Goal: Task Accomplishment & Management: Use online tool/utility

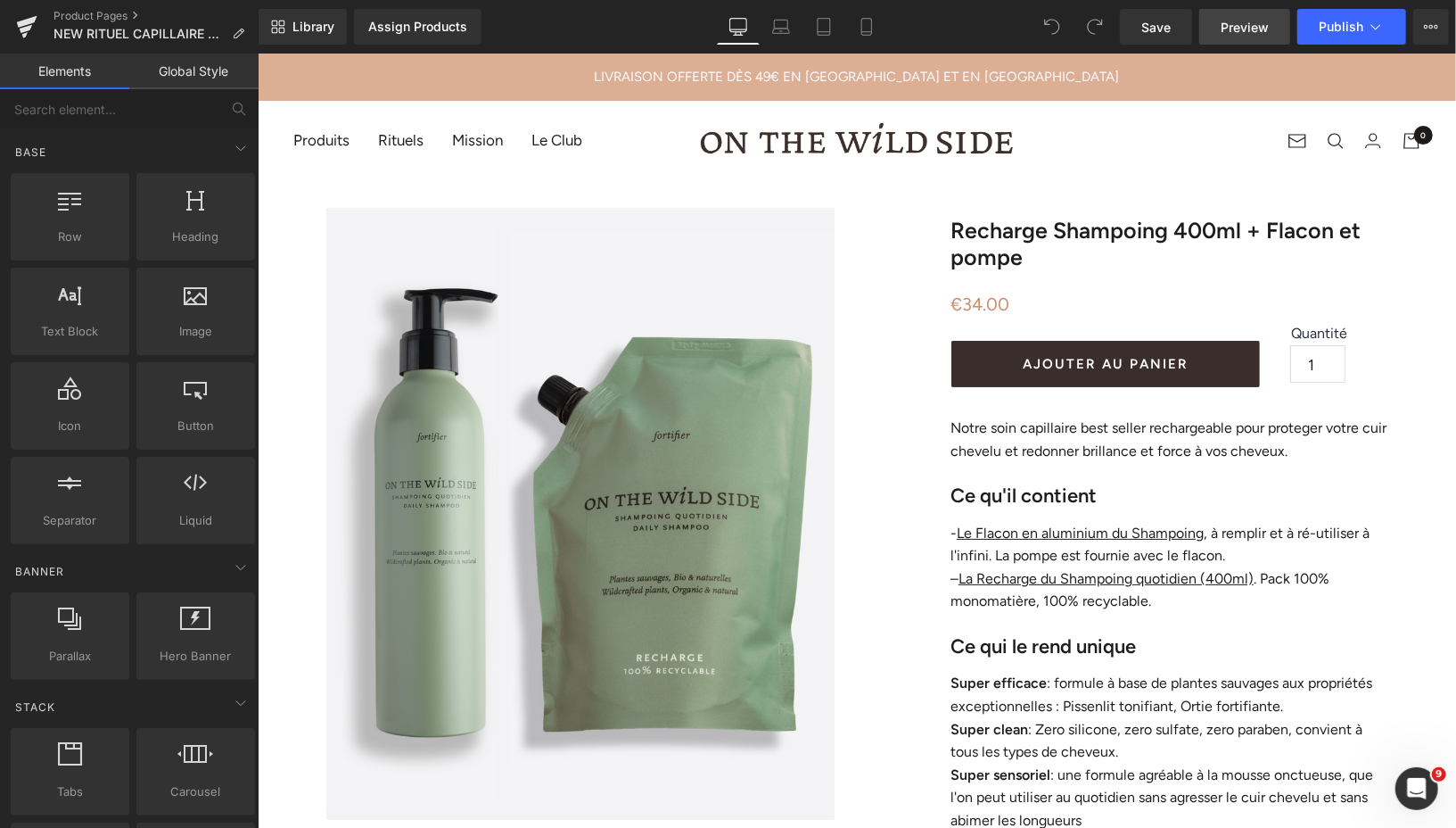
click at [1231, 27] on span "Preview" at bounding box center [1245, 27] width 48 height 19
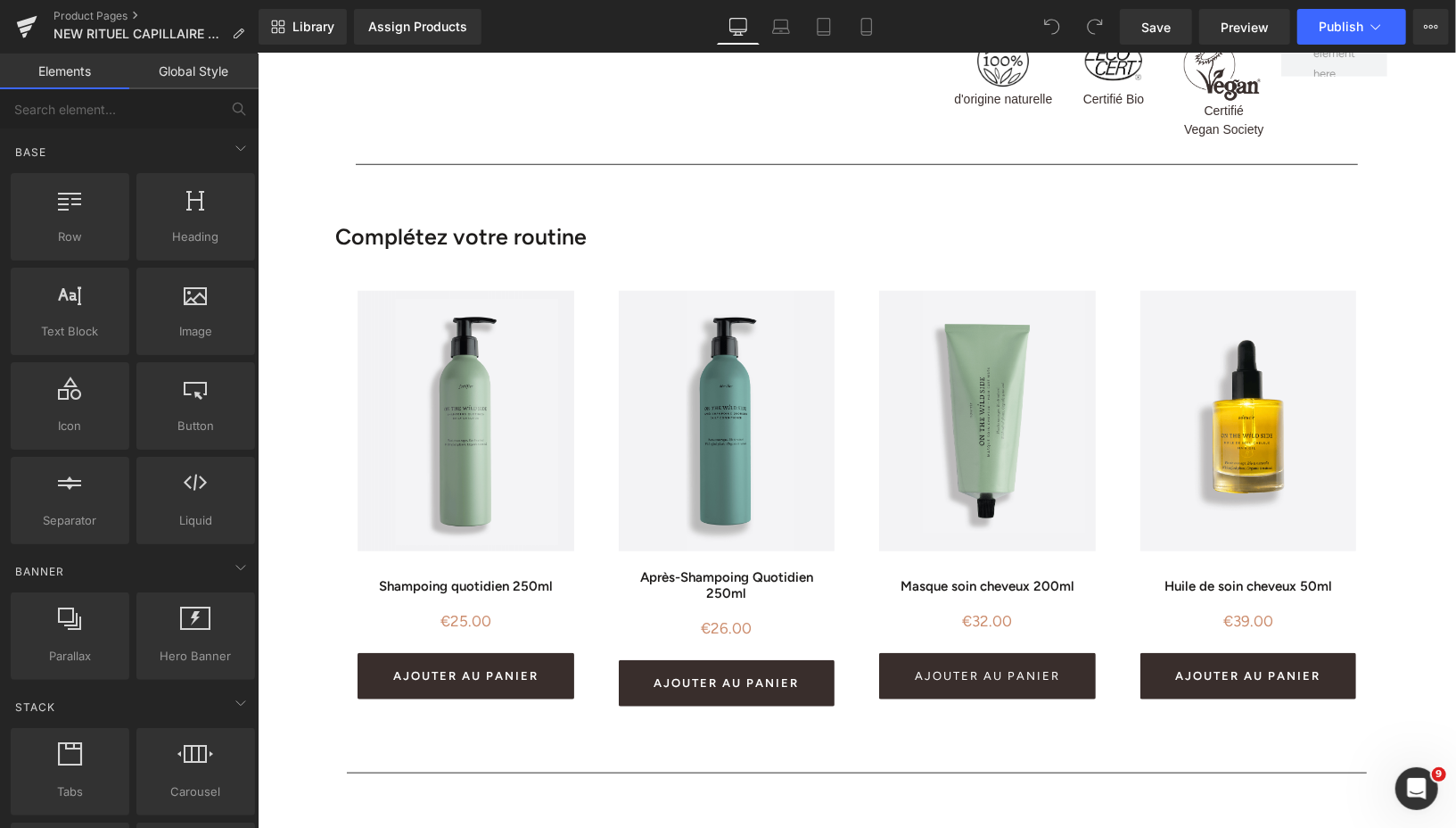
scroll to position [1407, 0]
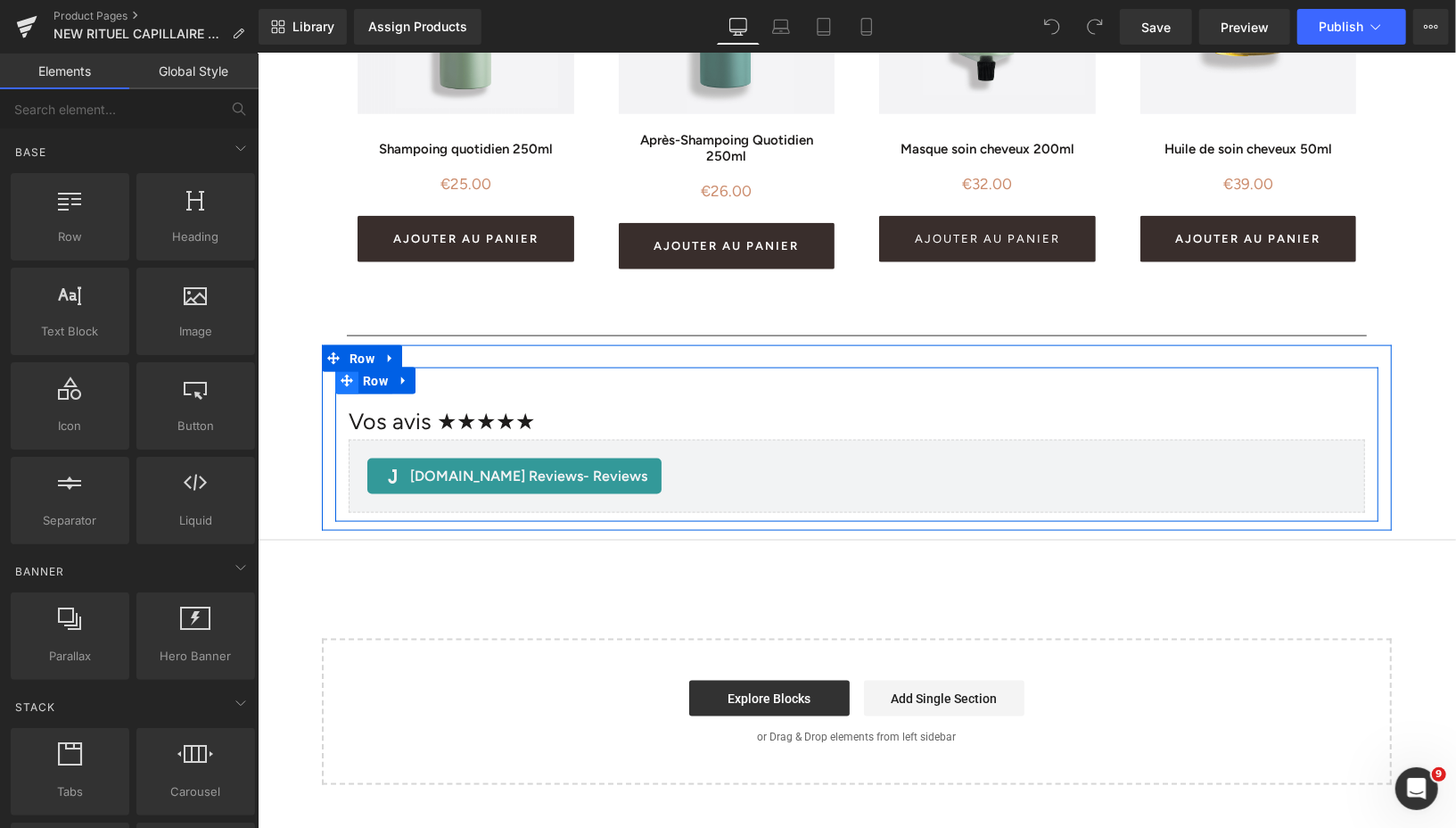
click at [348, 378] on icon at bounding box center [346, 379] width 13 height 13
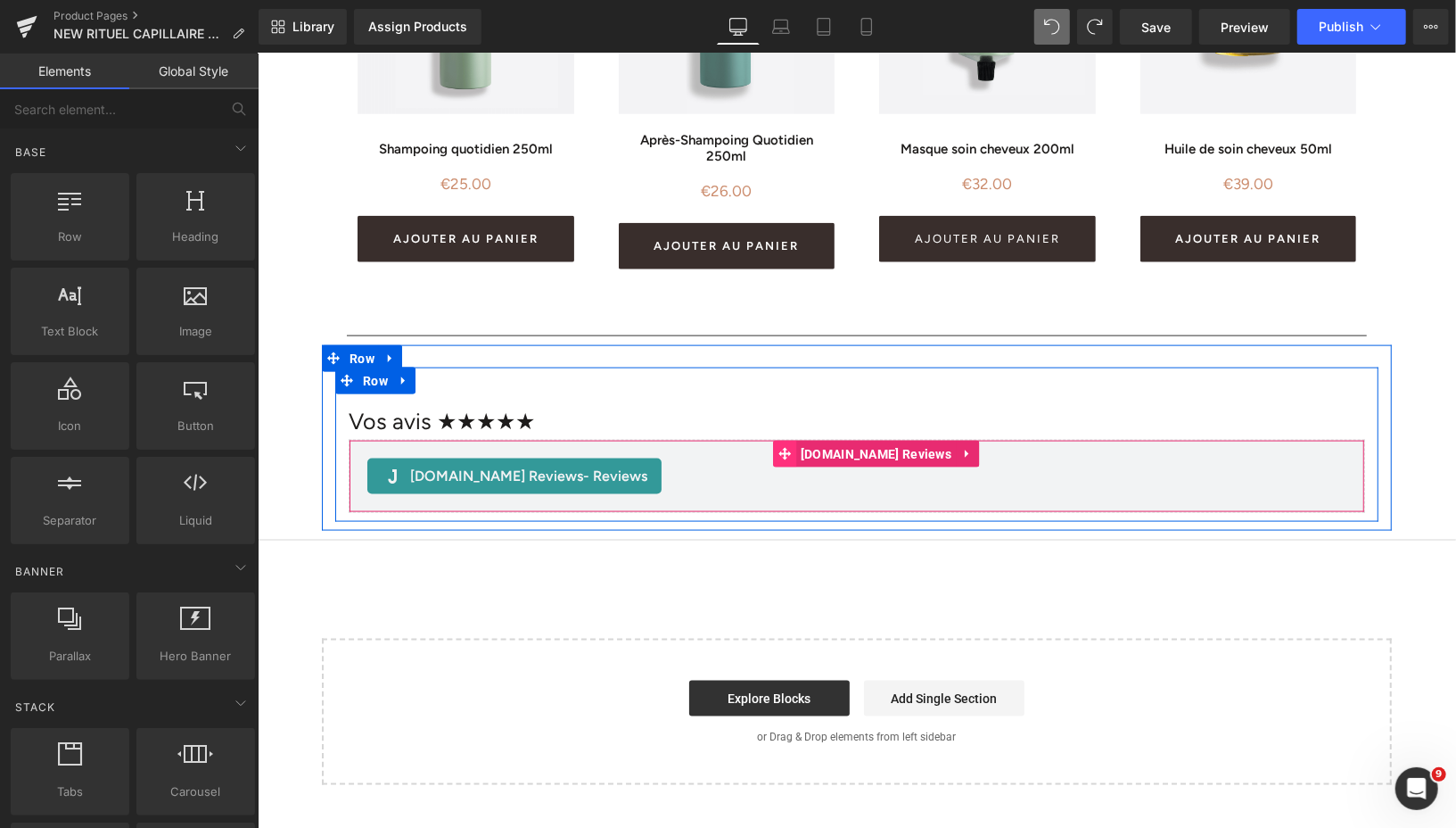
click at [790, 450] on icon at bounding box center [783, 454] width 13 height 14
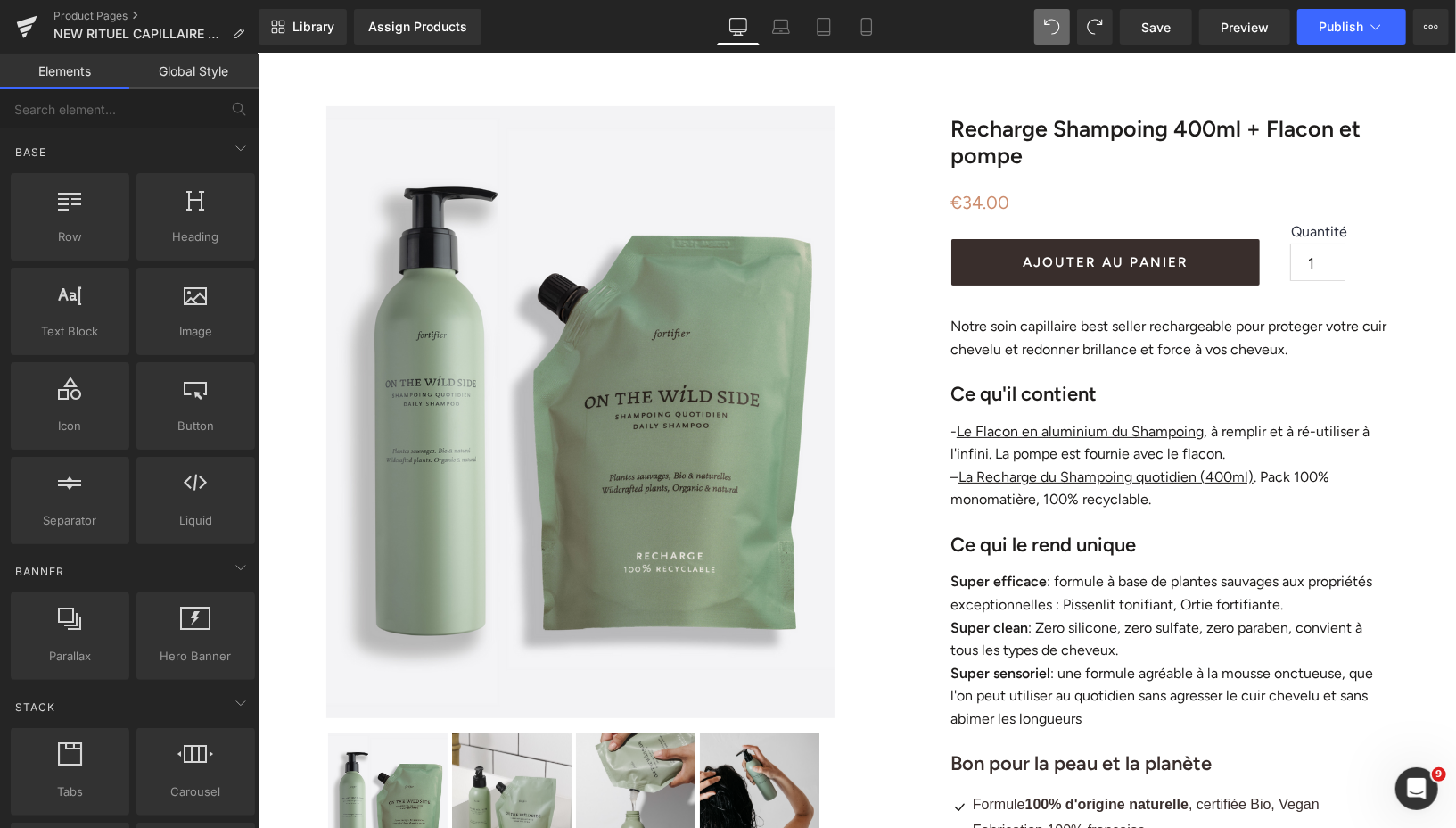
scroll to position [0, 0]
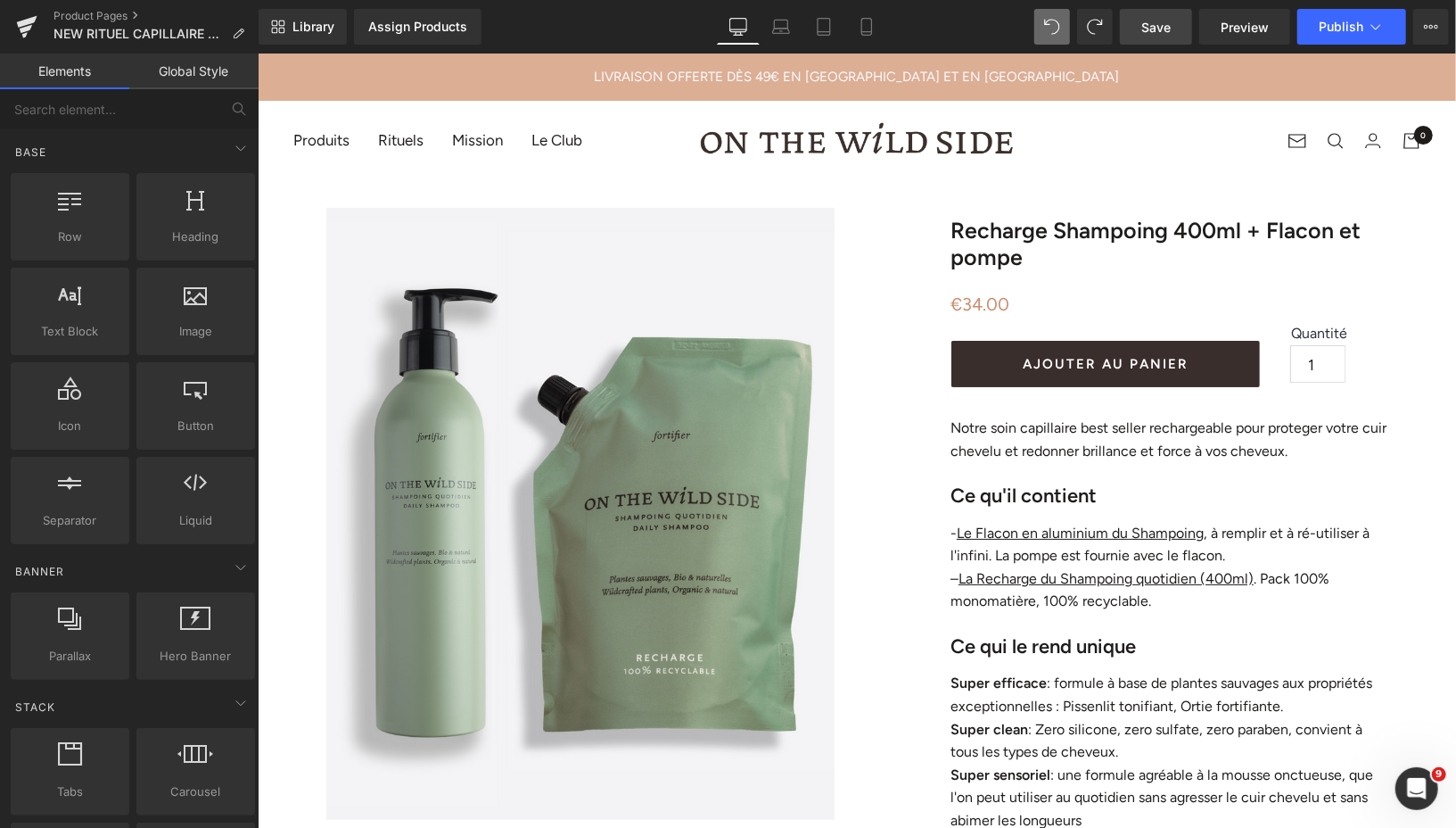
click at [1144, 32] on span "Save" at bounding box center [1156, 27] width 30 height 19
click at [1150, 25] on span "Save" at bounding box center [1156, 27] width 30 height 19
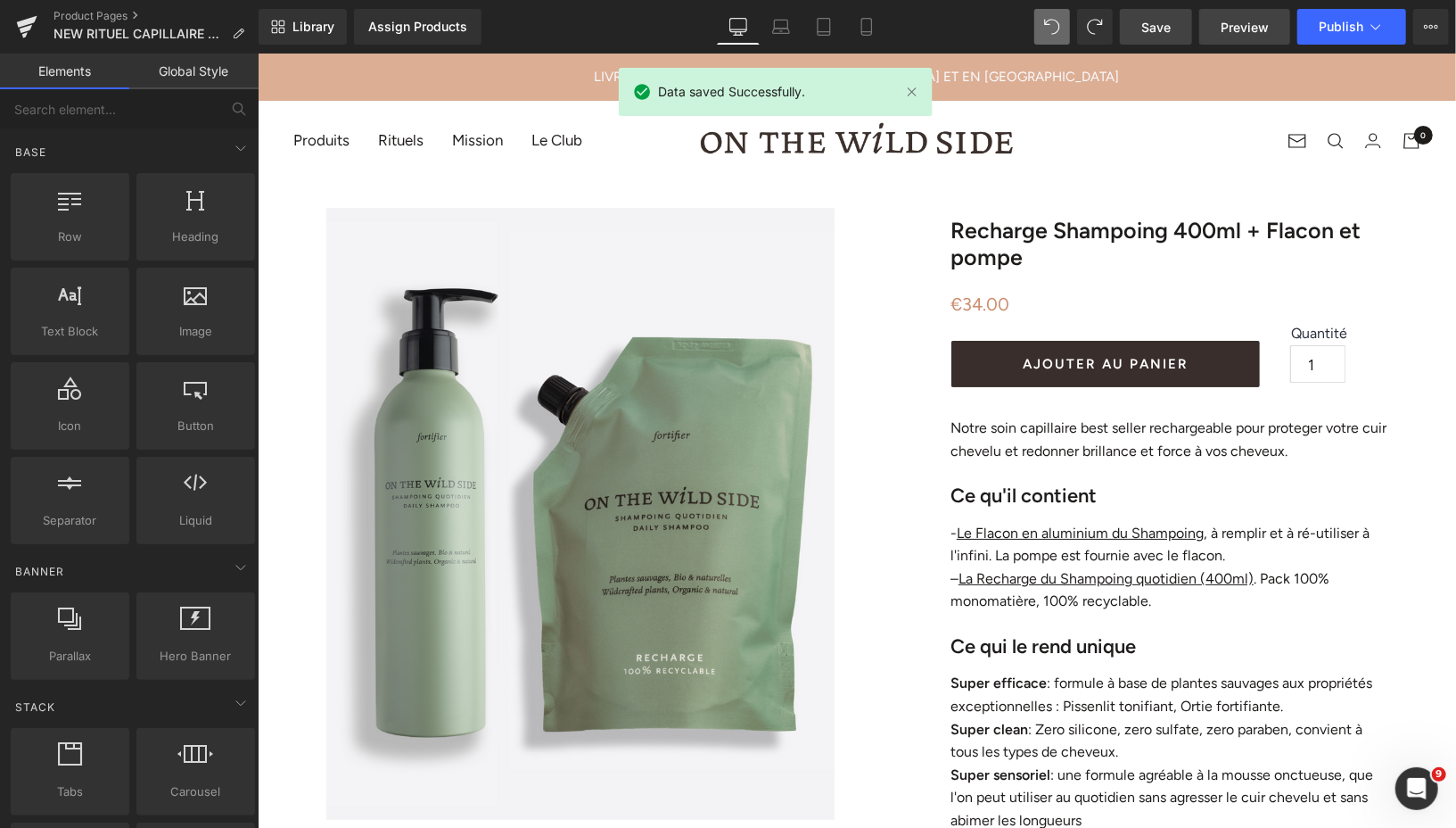
click at [1224, 27] on span "Preview" at bounding box center [1245, 27] width 48 height 19
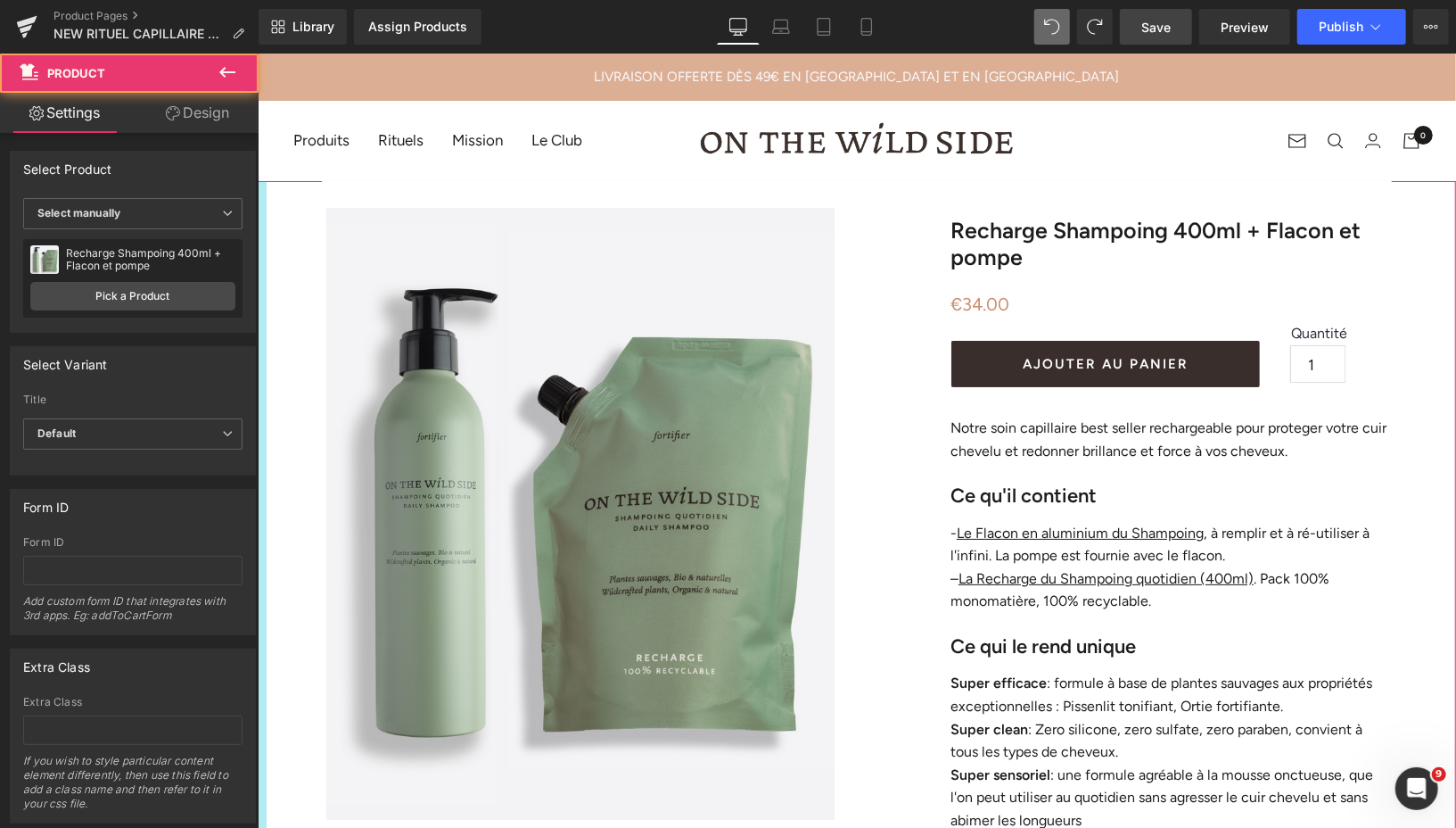
click at [259, 247] on div at bounding box center [261, 667] width 9 height 975
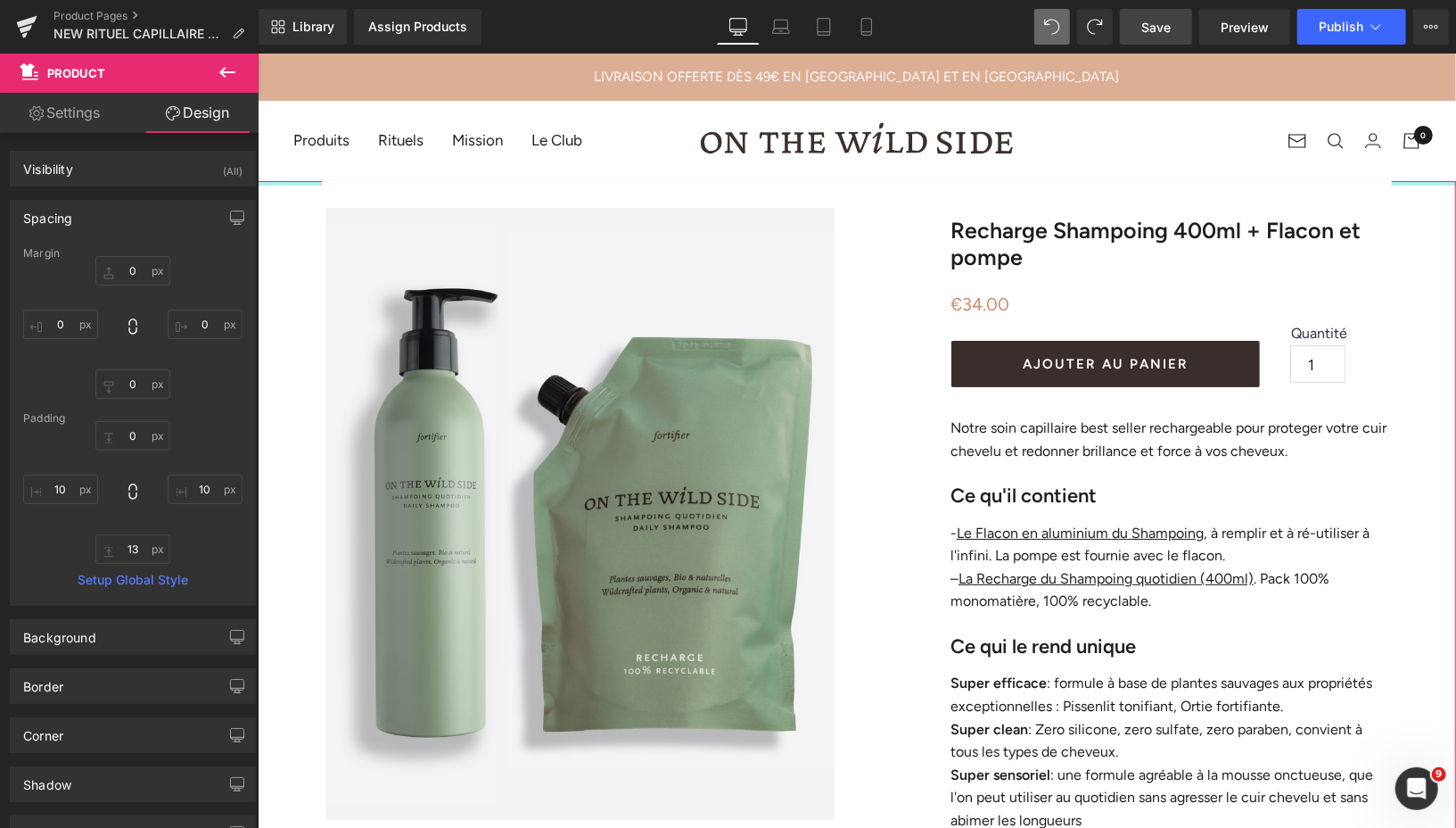
click at [269, 181] on div at bounding box center [855, 182] width 1198 height 5
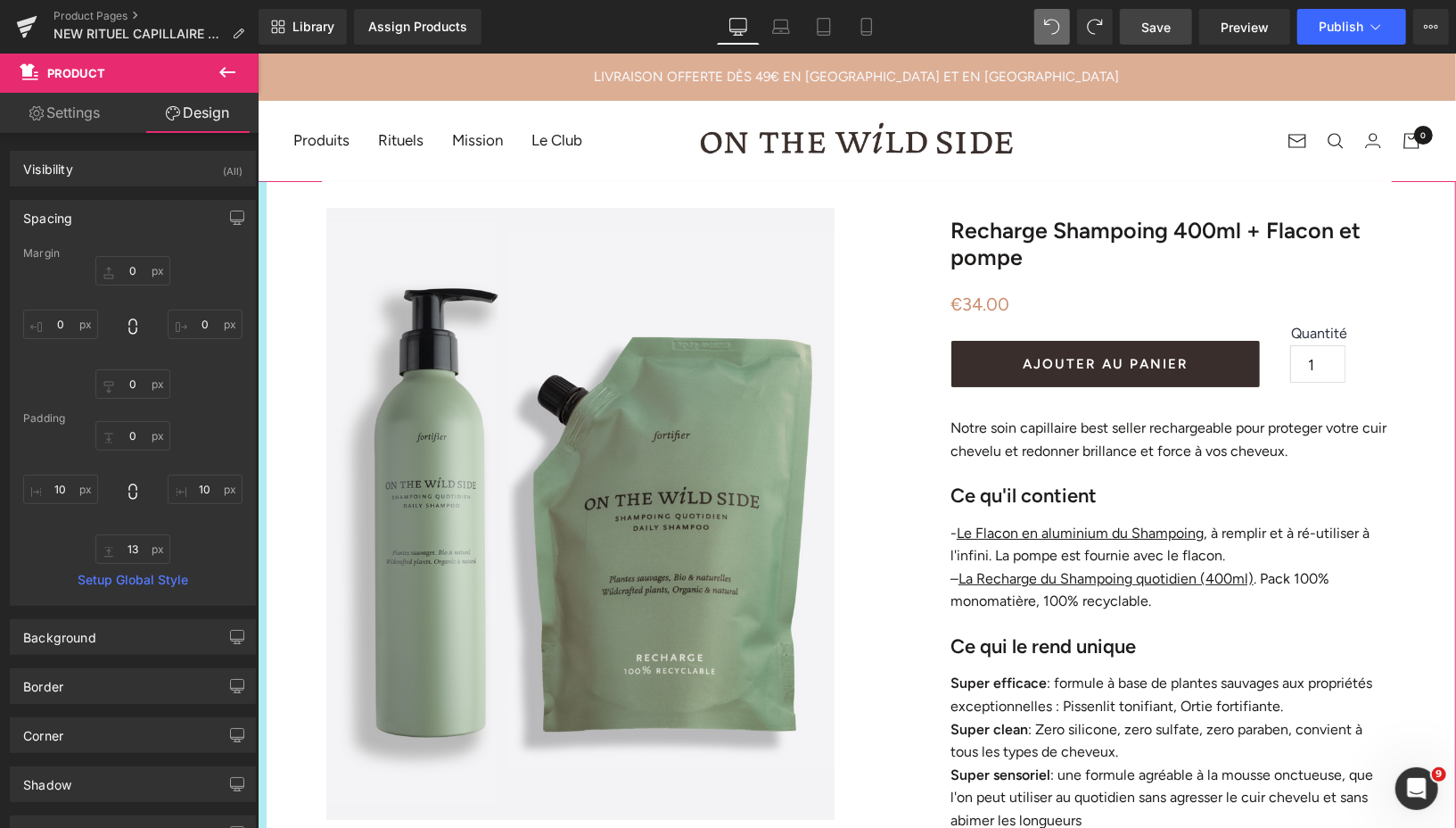
type input "10px"
click at [261, 207] on div at bounding box center [261, 667] width 9 height 975
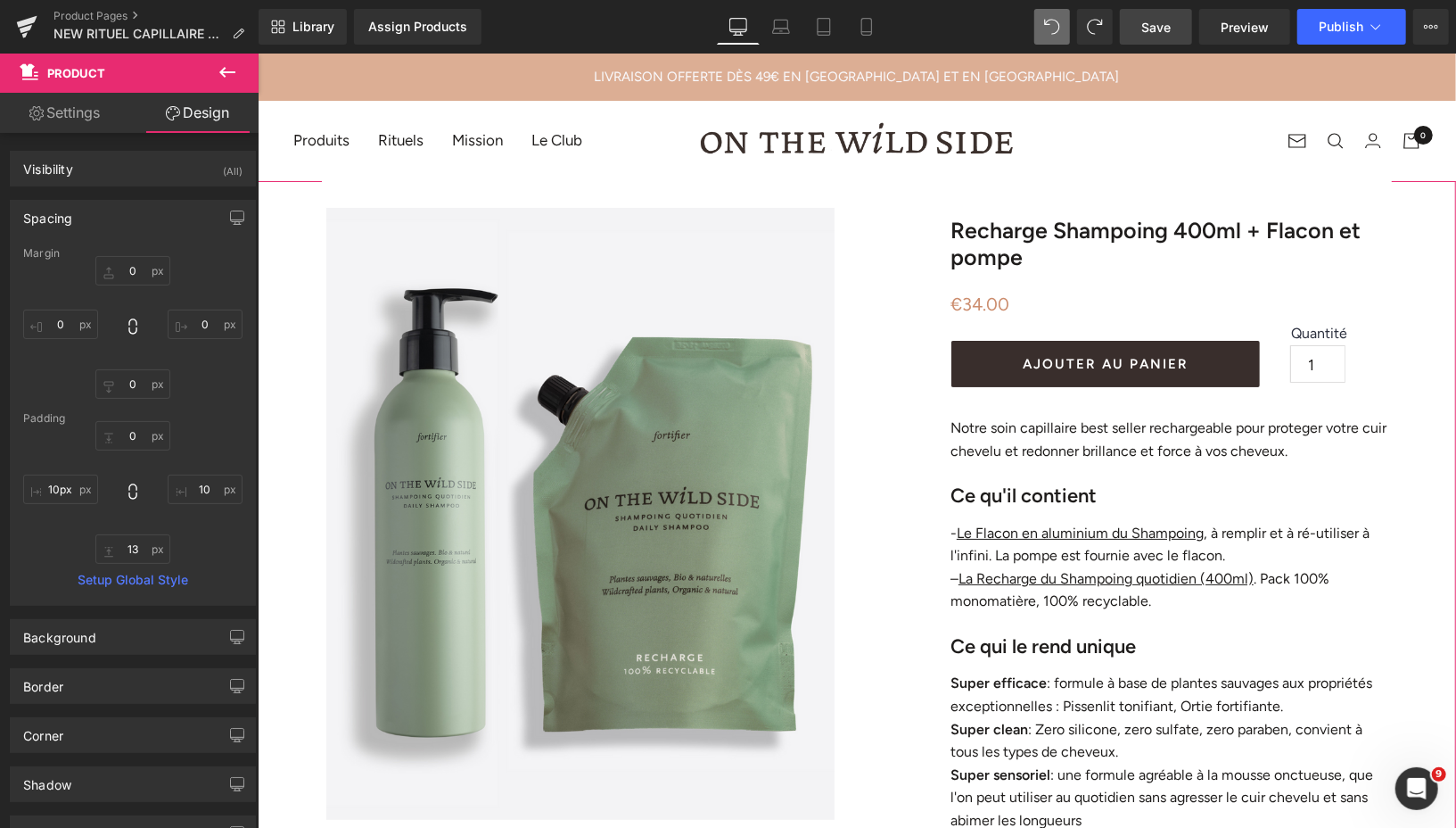
click at [104, 115] on link "Settings" at bounding box center [64, 113] width 129 height 41
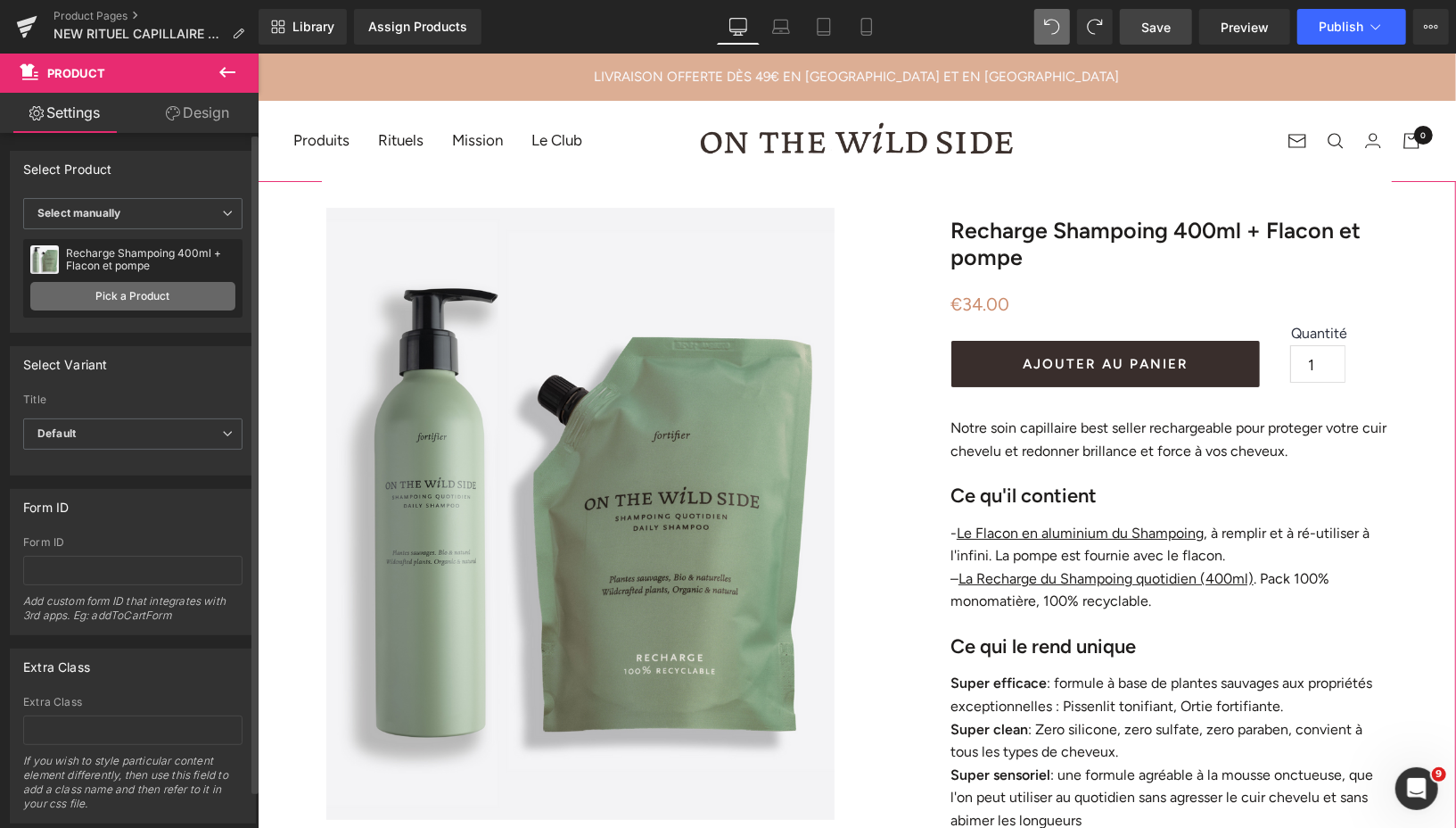
click at [193, 300] on link "Pick a Product" at bounding box center [133, 295] width 205 height 29
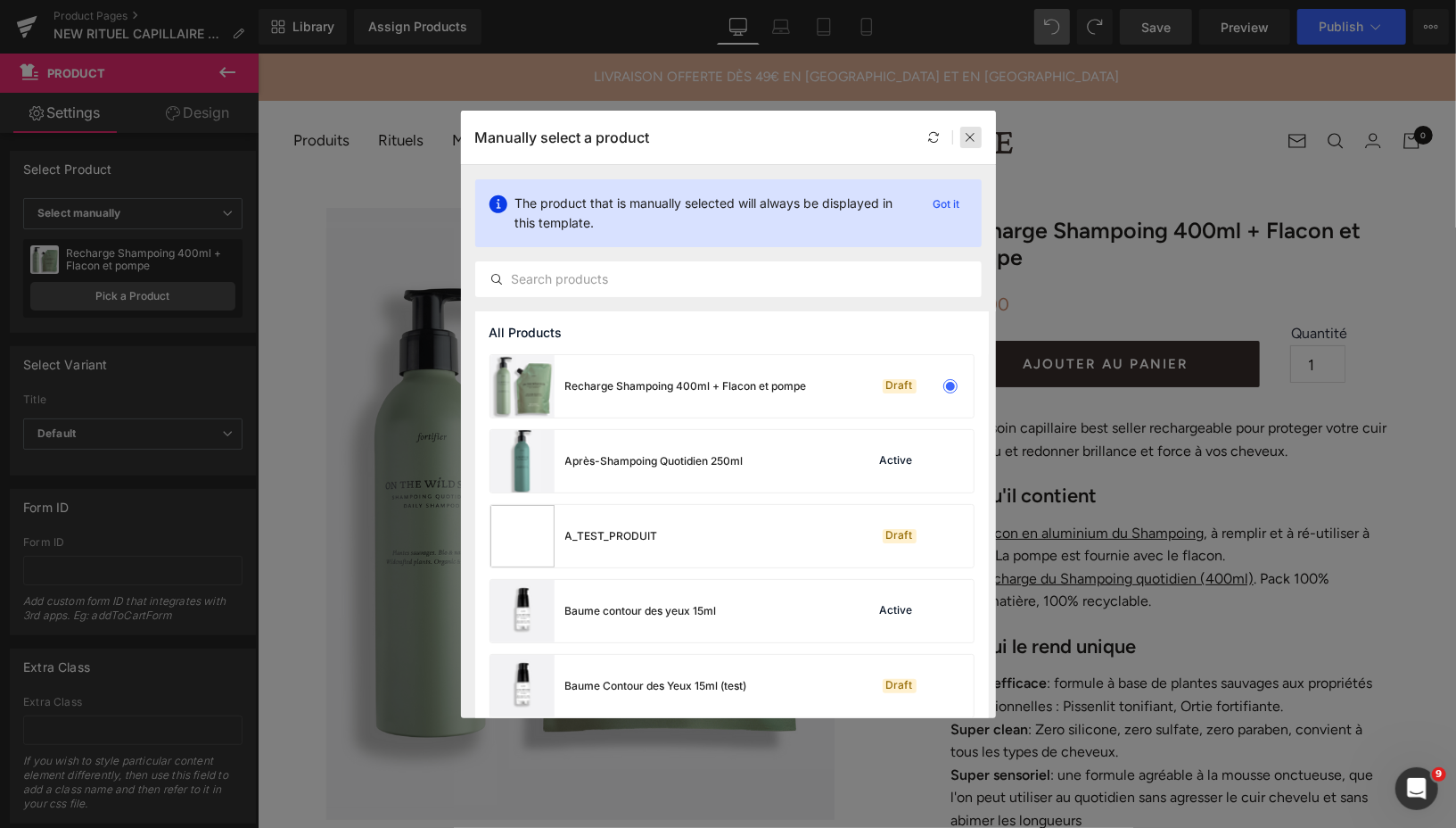
click at [969, 133] on icon at bounding box center [971, 137] width 13 height 13
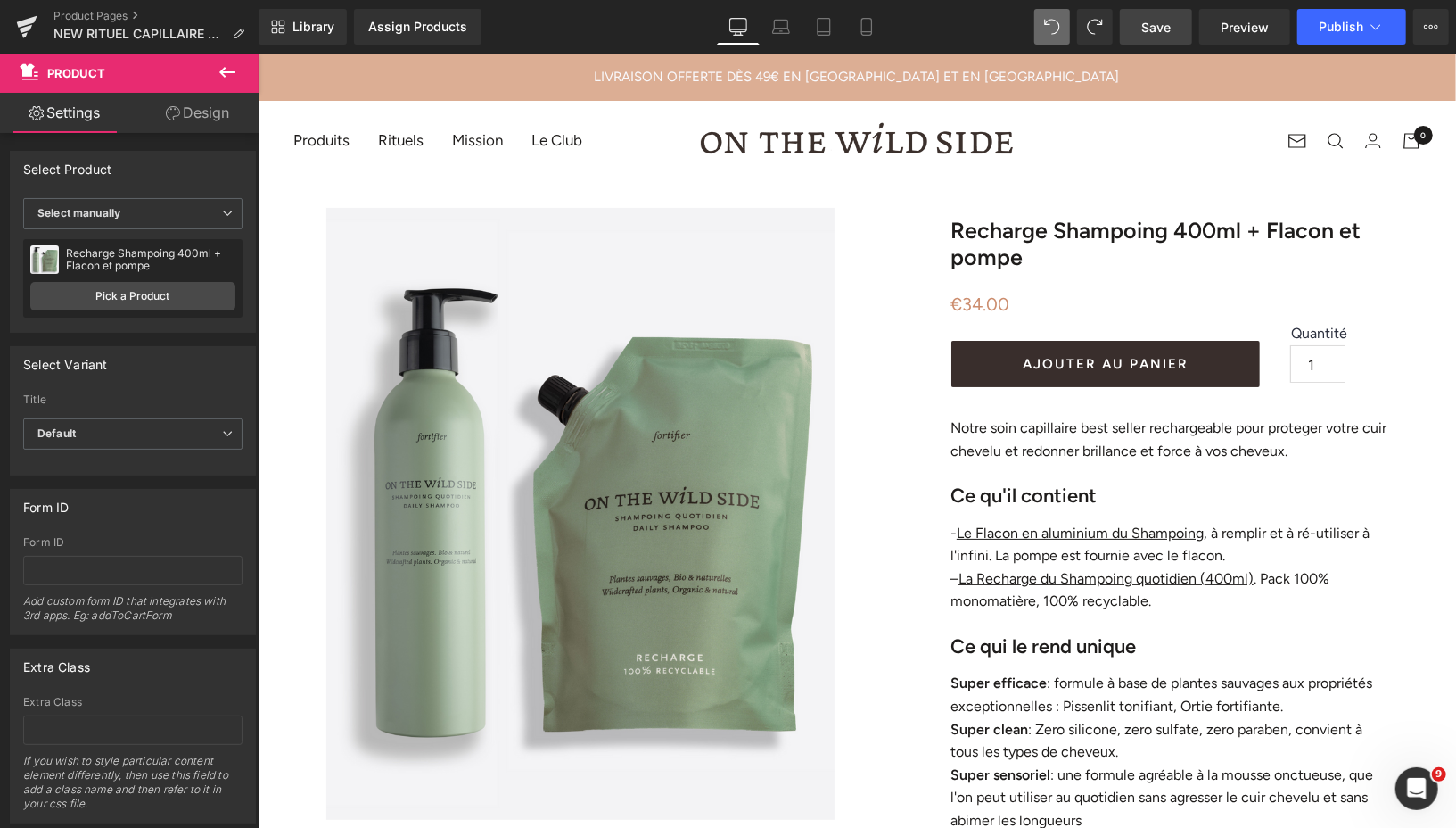
click at [1143, 29] on span "Save" at bounding box center [1156, 27] width 30 height 19
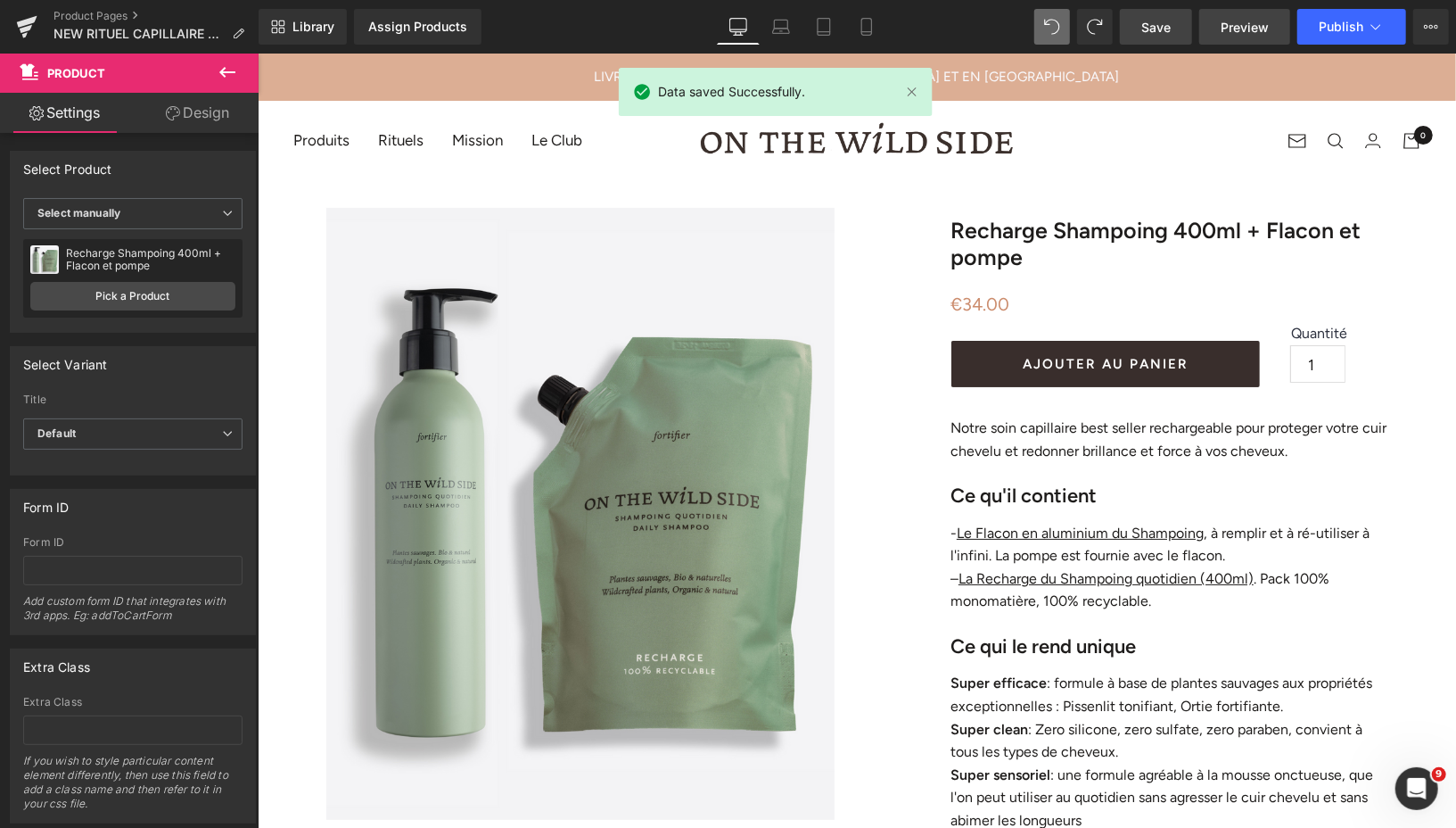
click at [1219, 27] on link "Preview" at bounding box center [1245, 27] width 91 height 36
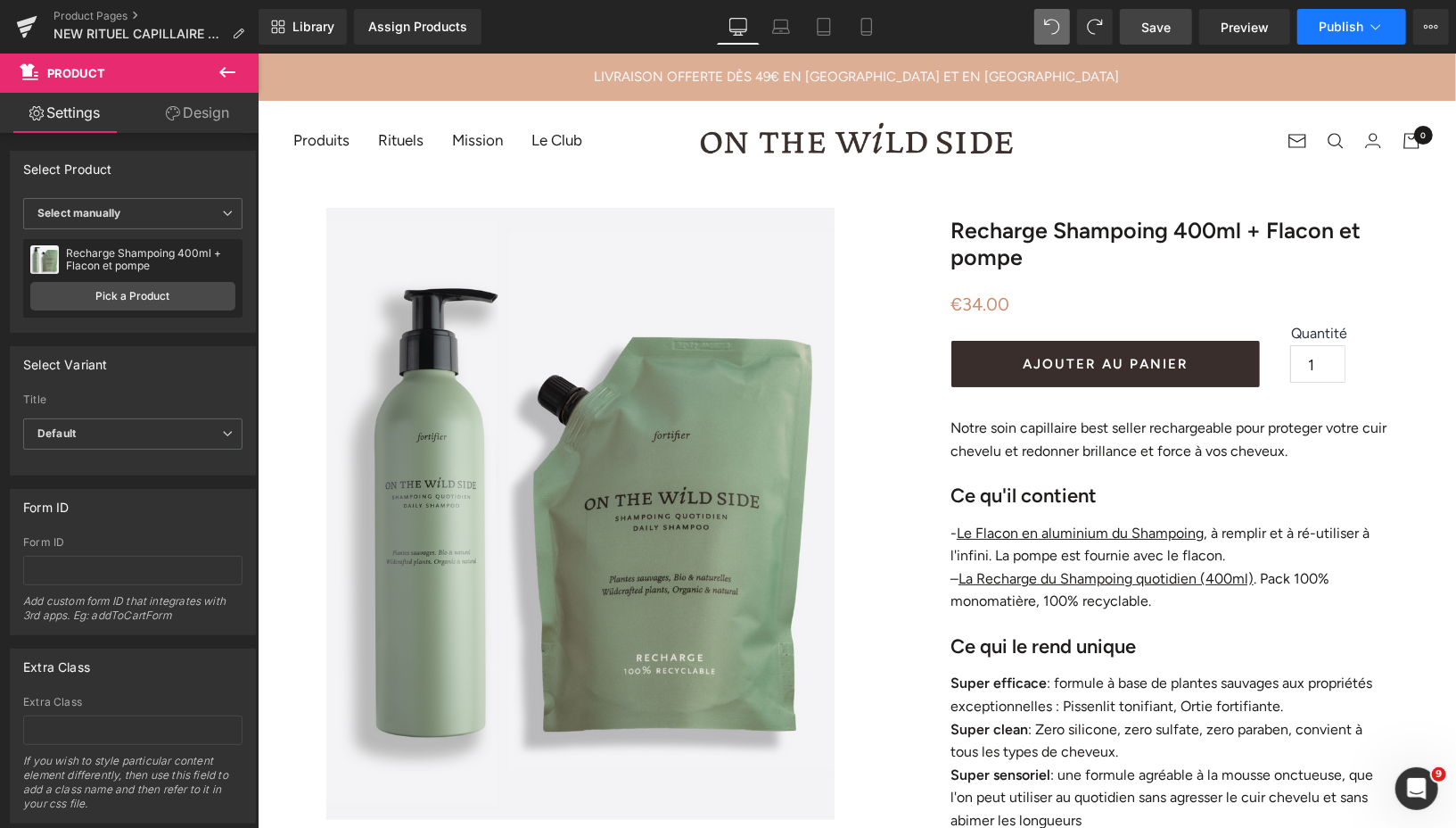
click at [1335, 24] on span "Publish" at bounding box center [1340, 27] width 44 height 14
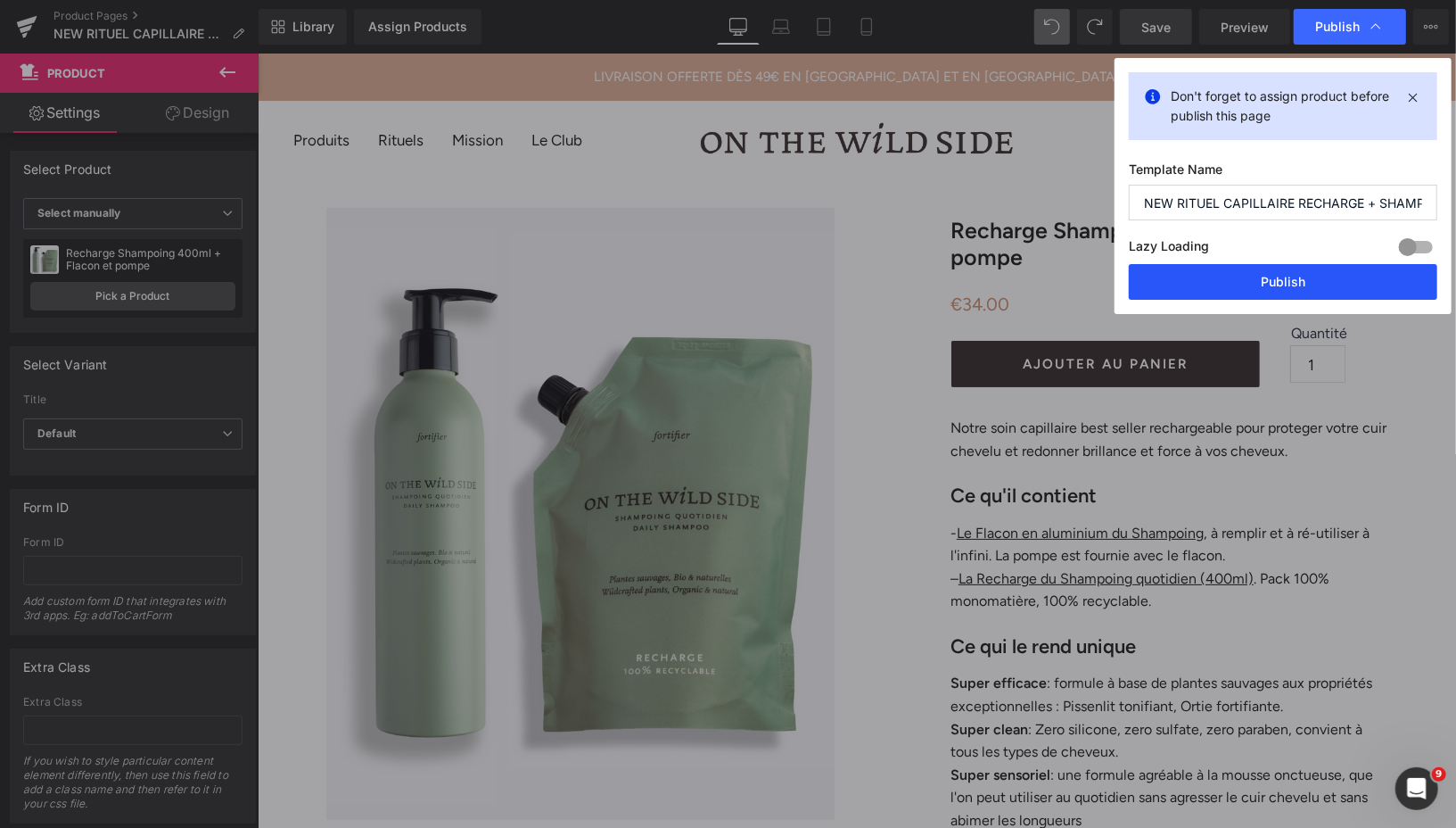
click at [1213, 273] on button "Publish" at bounding box center [1283, 282] width 308 height 36
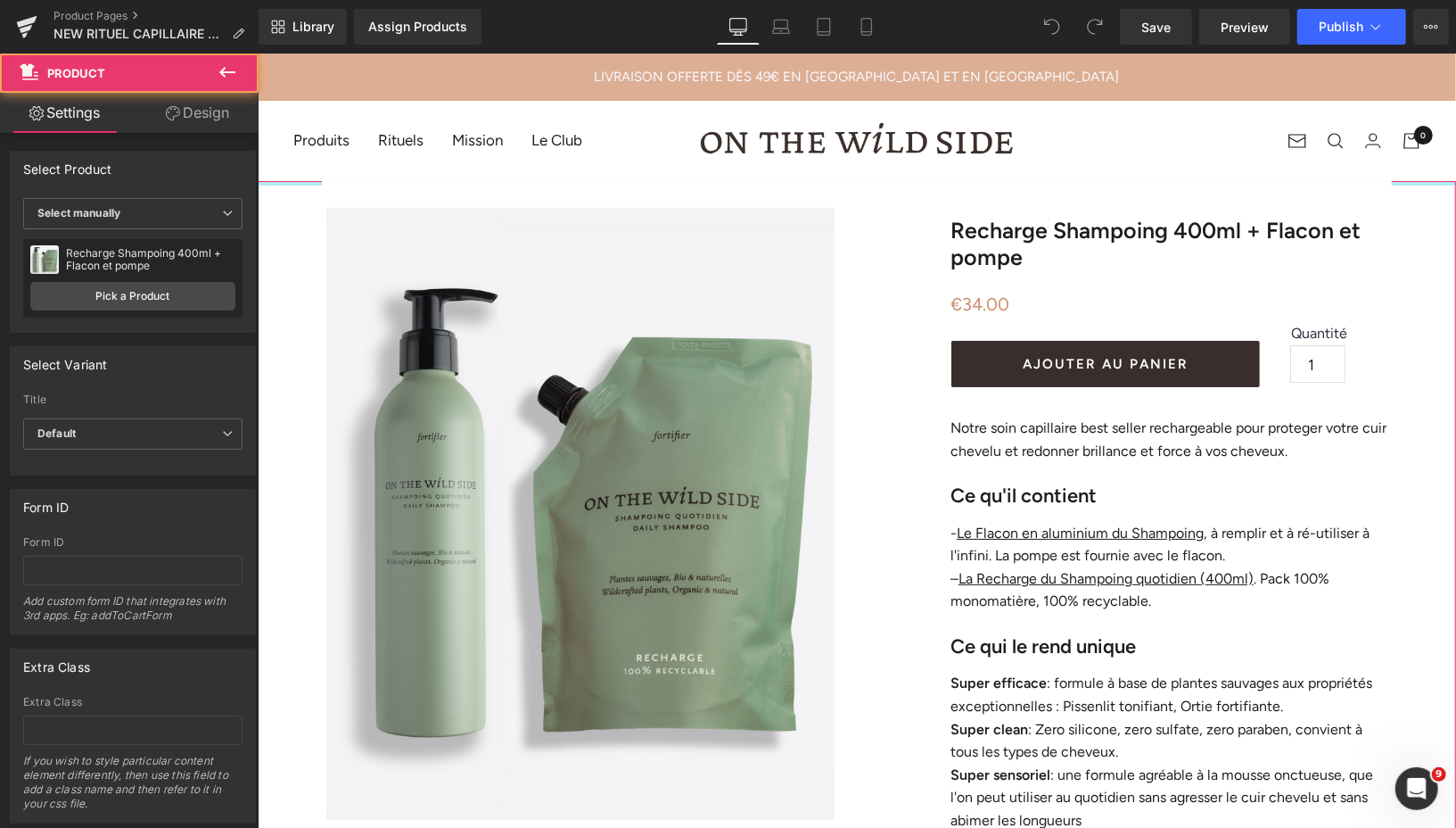
click at [293, 182] on div "(P) Image ‹ › (P) Image List" at bounding box center [855, 667] width 1198 height 975
click at [285, 205] on div "(P) Image ‹ ›" at bounding box center [855, 661] width 1180 height 963
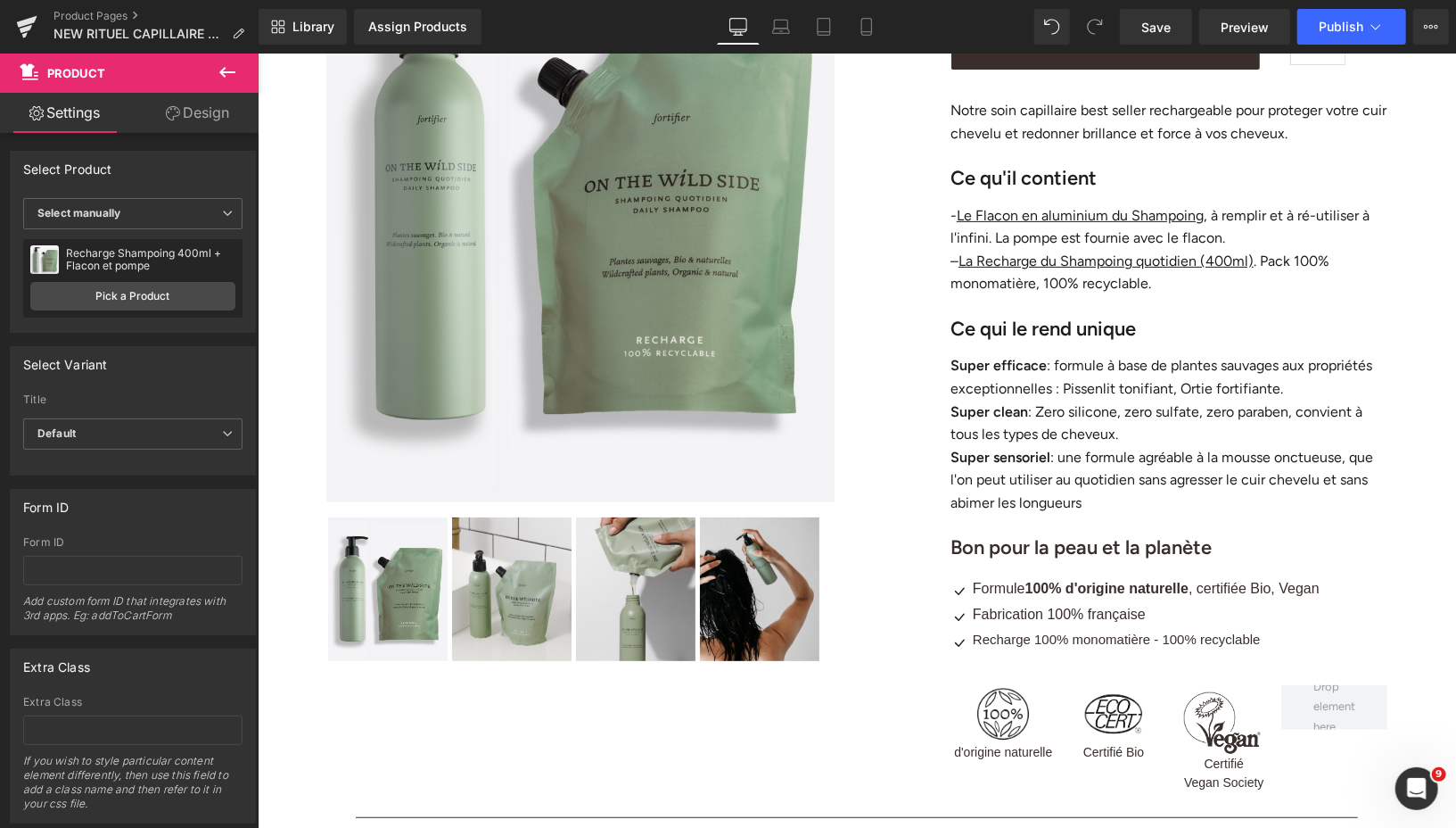
scroll to position [140, 0]
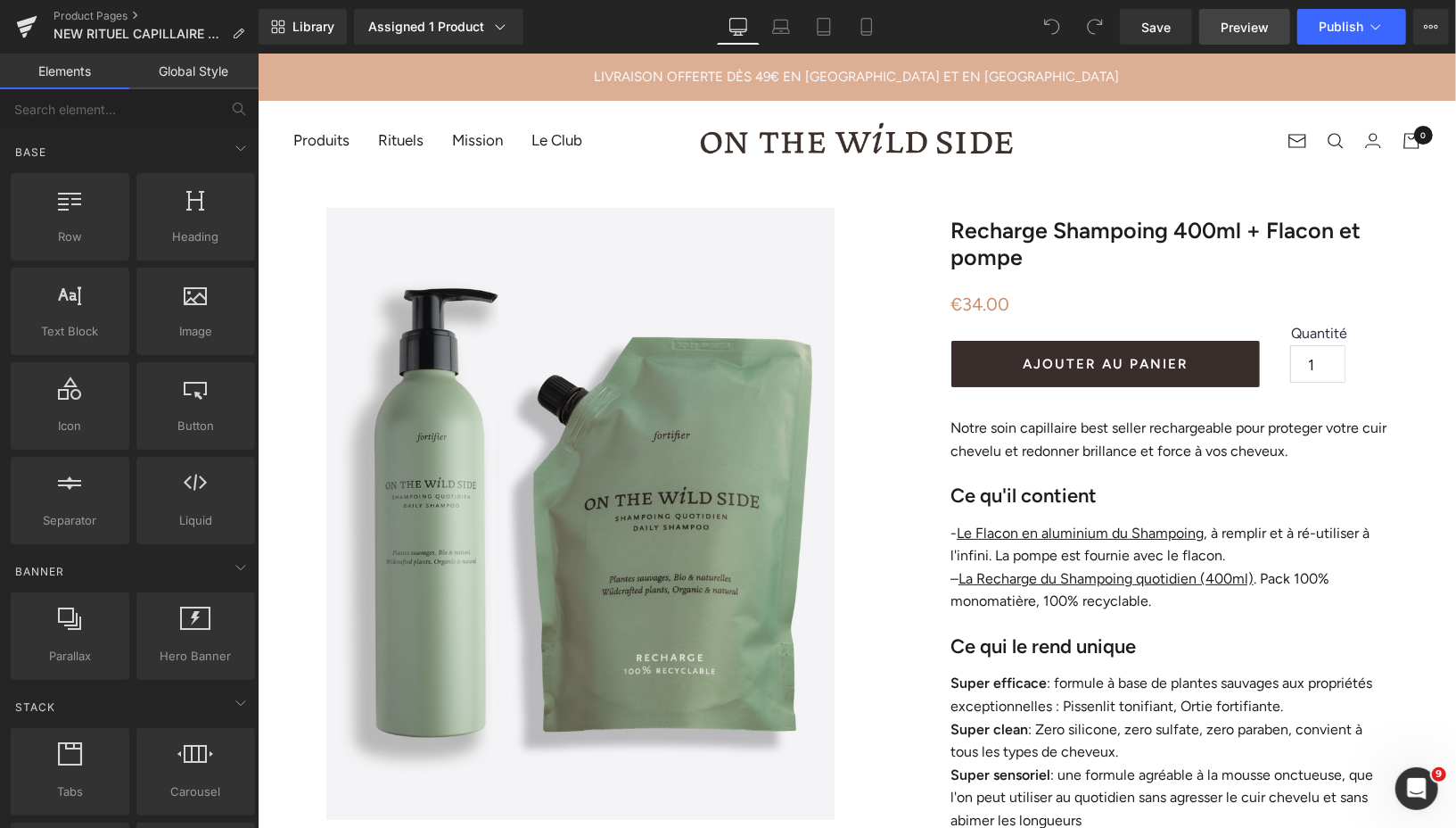
click at [1234, 27] on span "Preview" at bounding box center [1245, 27] width 48 height 19
click at [1328, 29] on span "Publish" at bounding box center [1340, 27] width 44 height 14
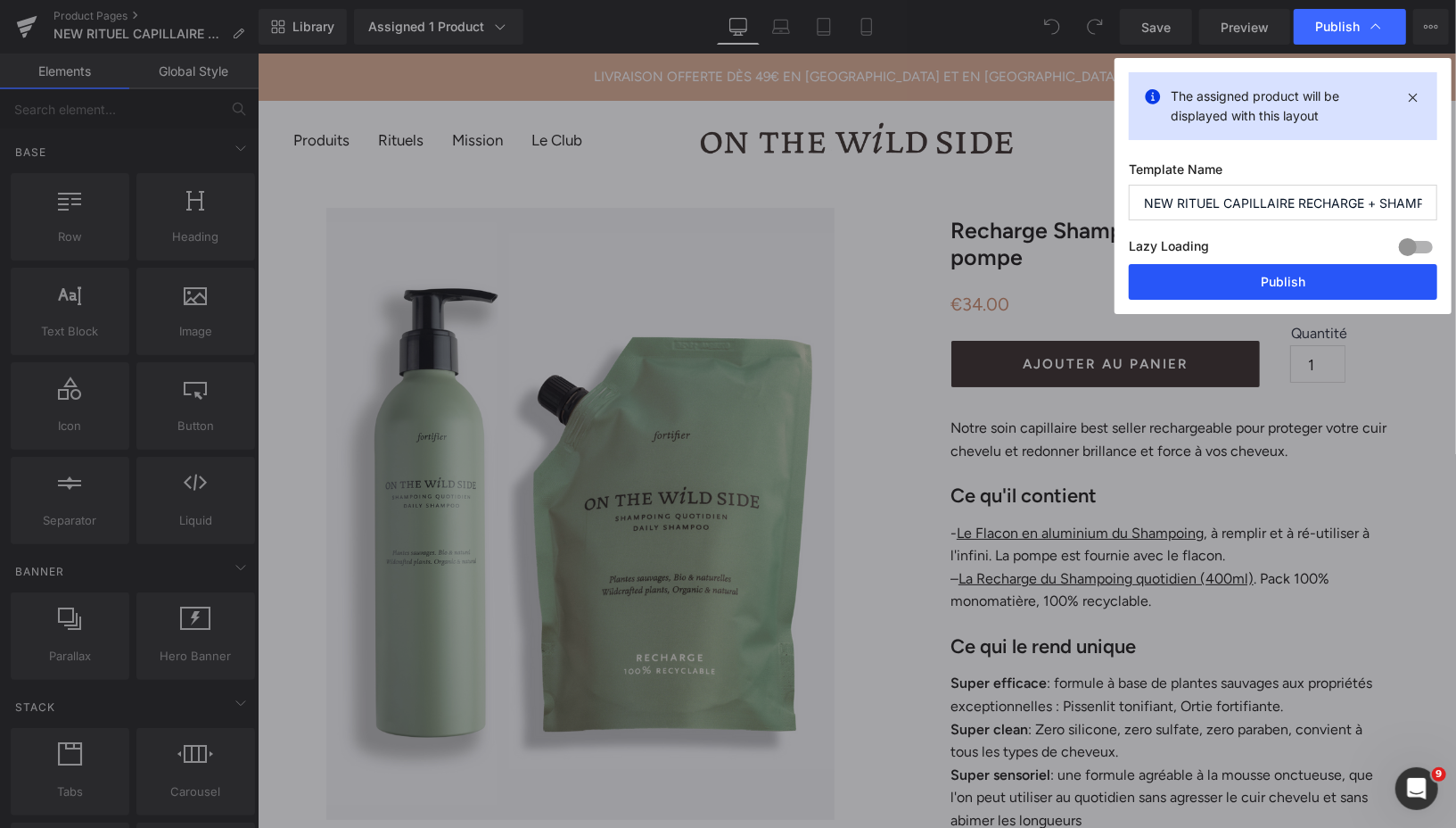
click at [1207, 287] on button "Publish" at bounding box center [1283, 282] width 308 height 36
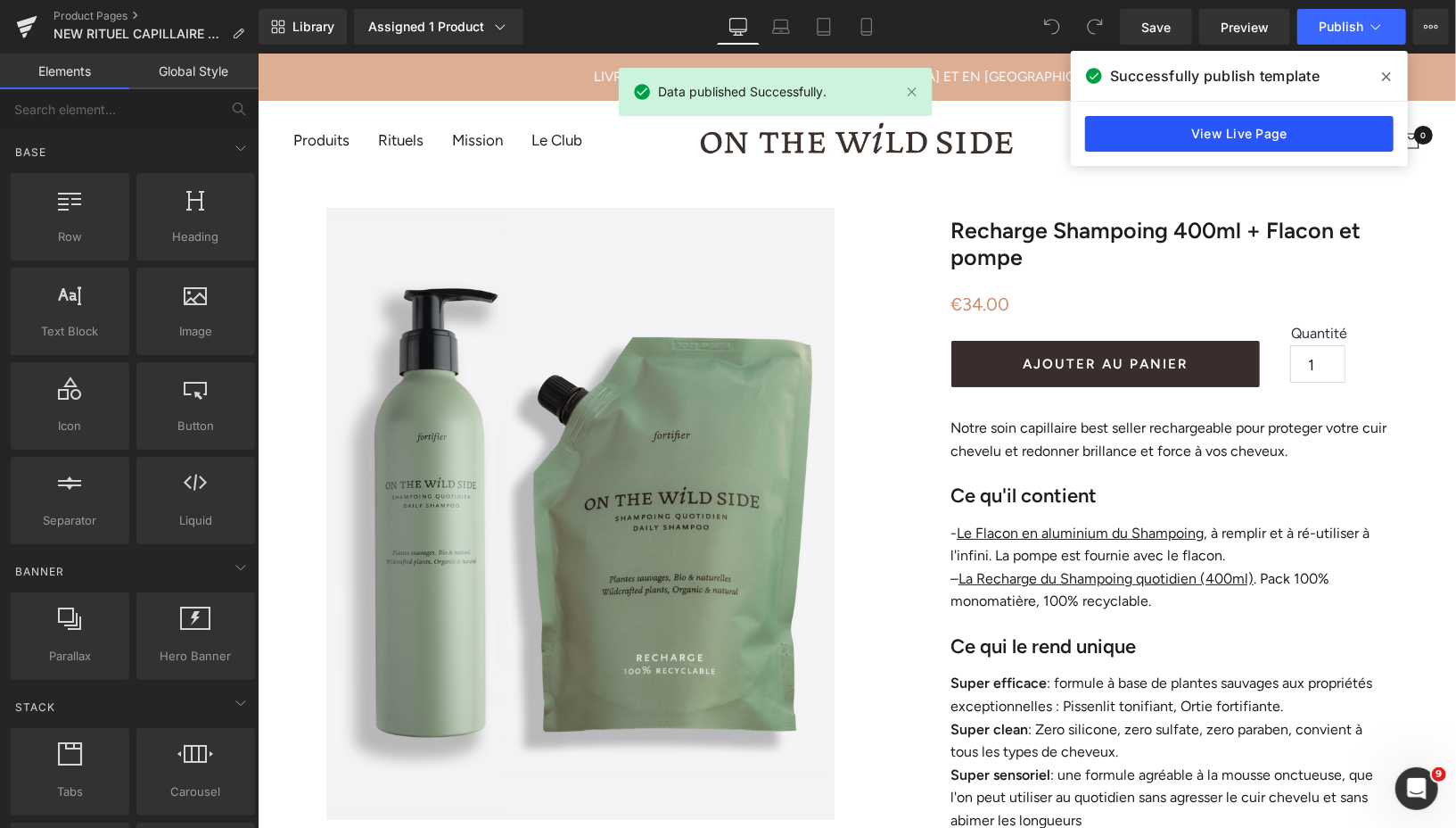
click at [1195, 136] on link "View Live Page" at bounding box center [1240, 133] width 308 height 36
